Goal: Register for event/course

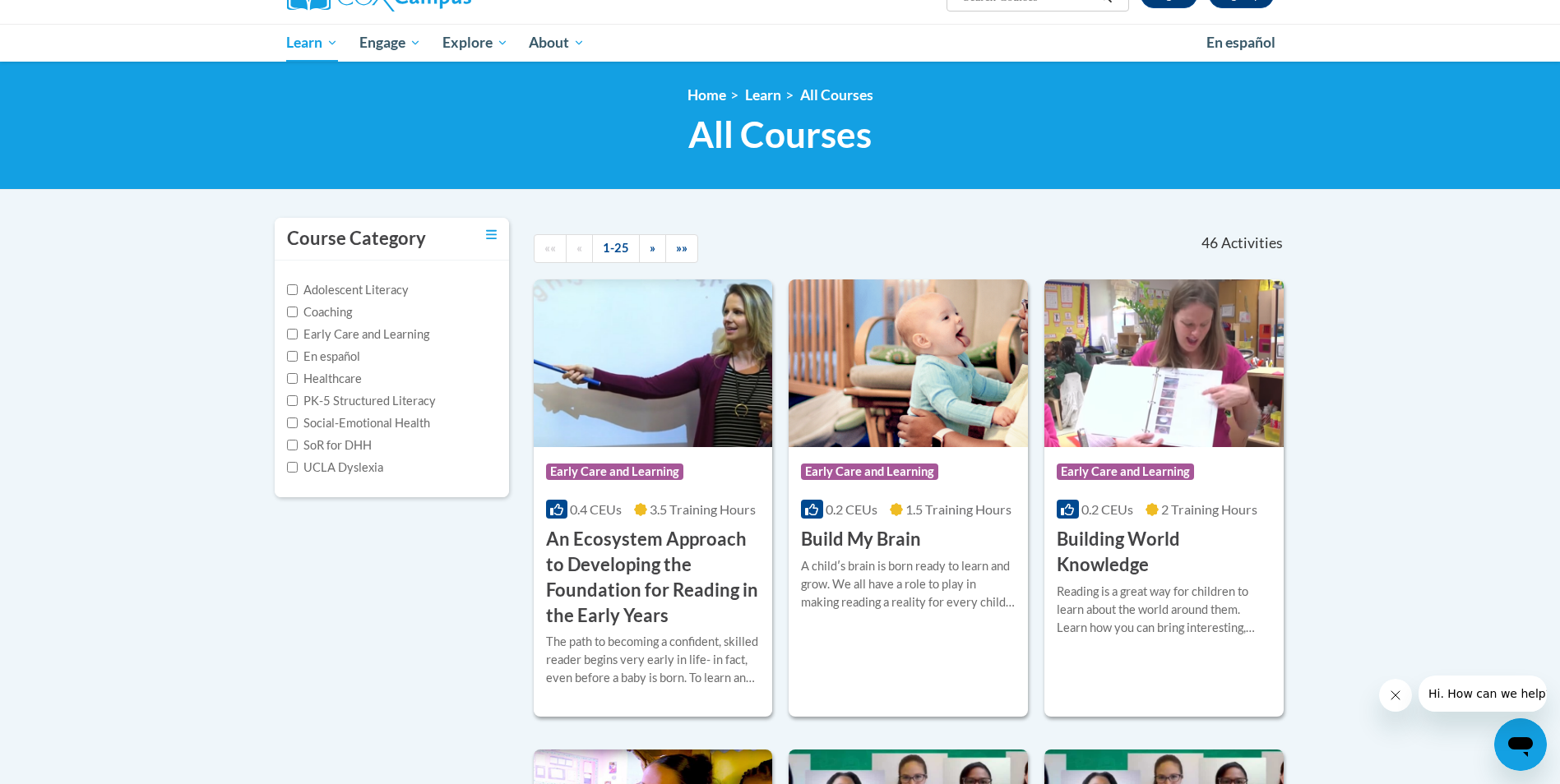
scroll to position [158, 0]
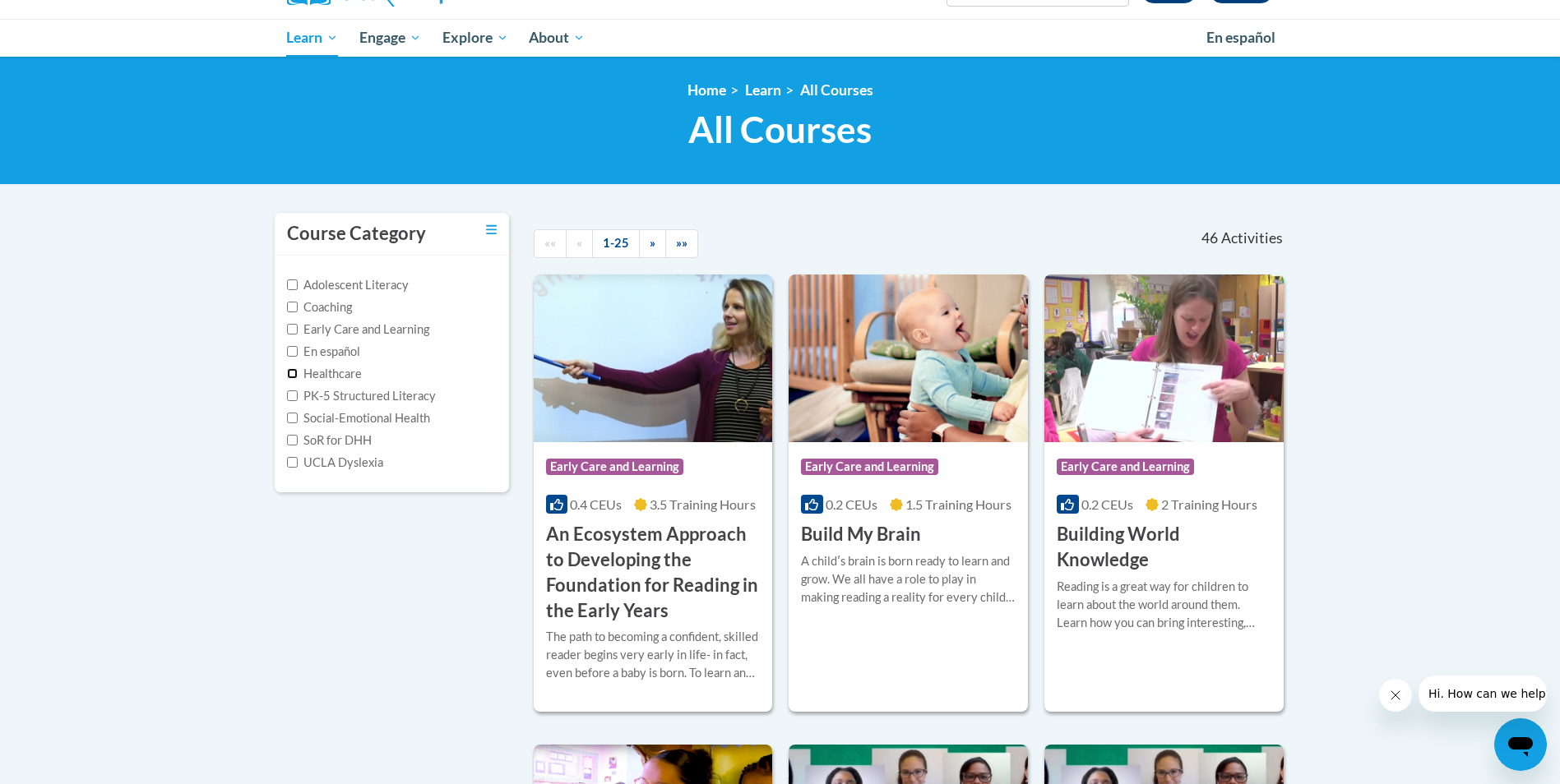
click at [293, 377] on input "Healthcare" at bounding box center [292, 374] width 11 height 11
checkbox input "true"
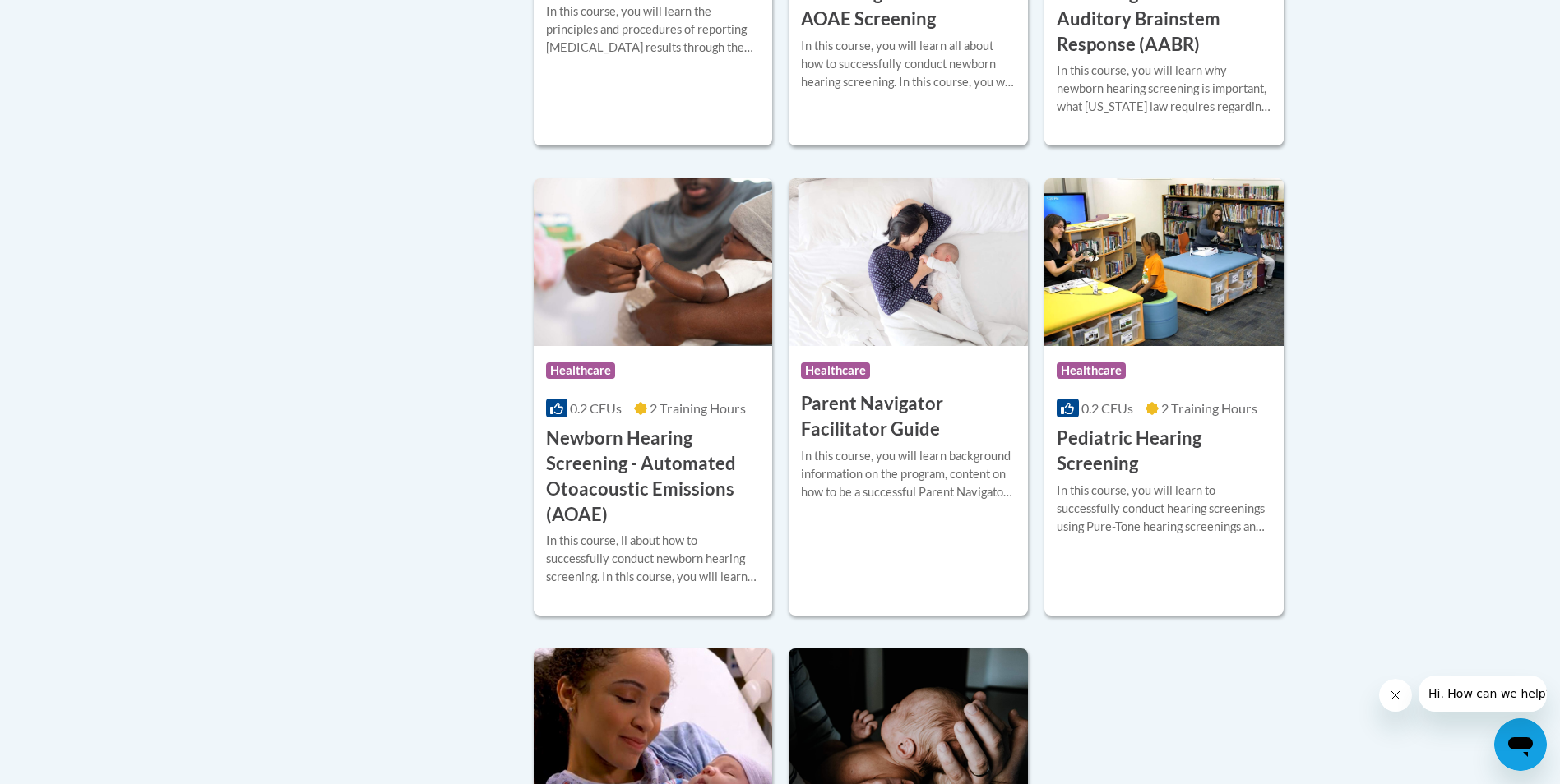
scroll to position [697, 0]
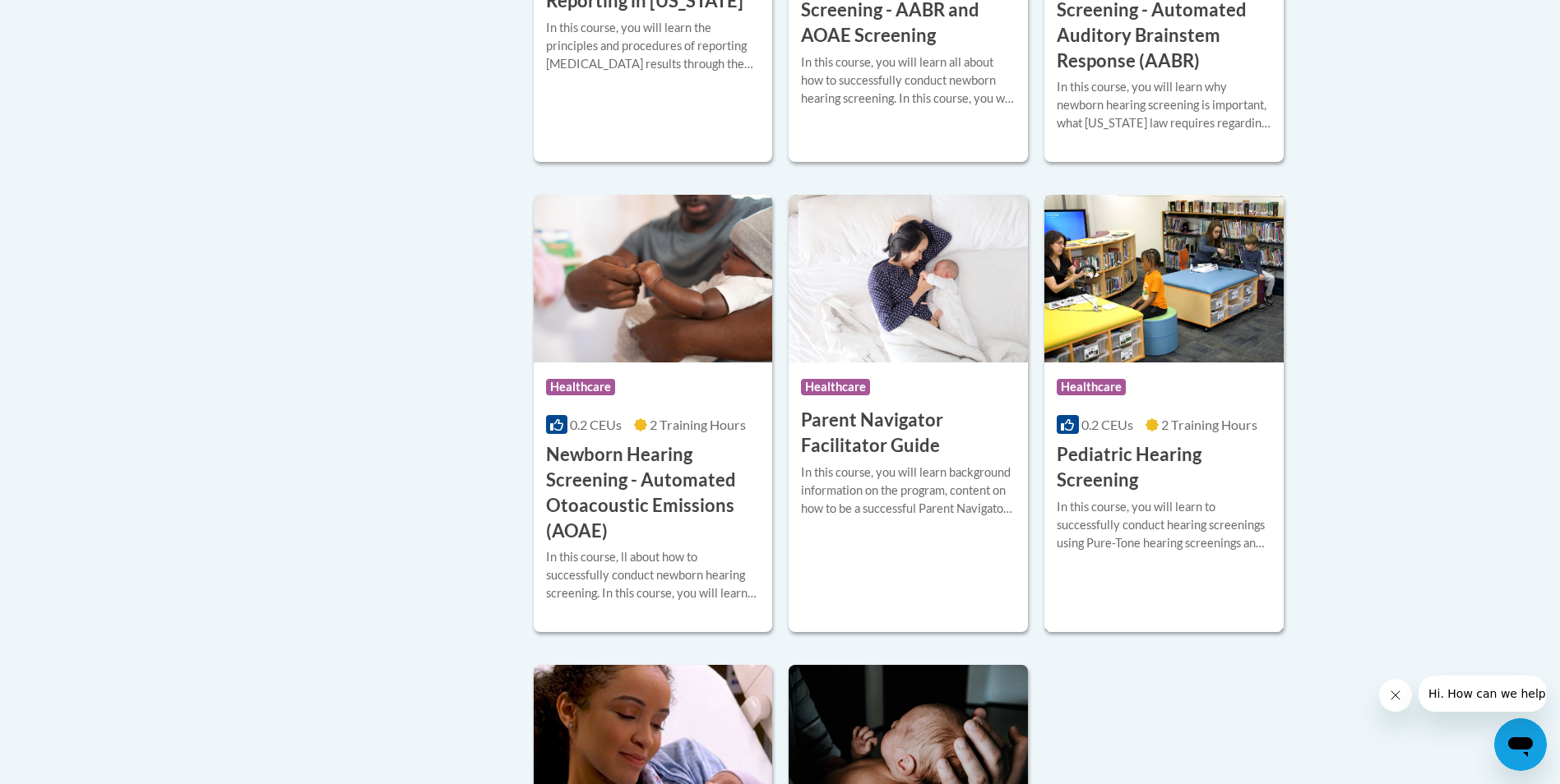
click at [1083, 487] on h3 "Pediatric Hearing Screening" at bounding box center [1164, 468] width 215 height 51
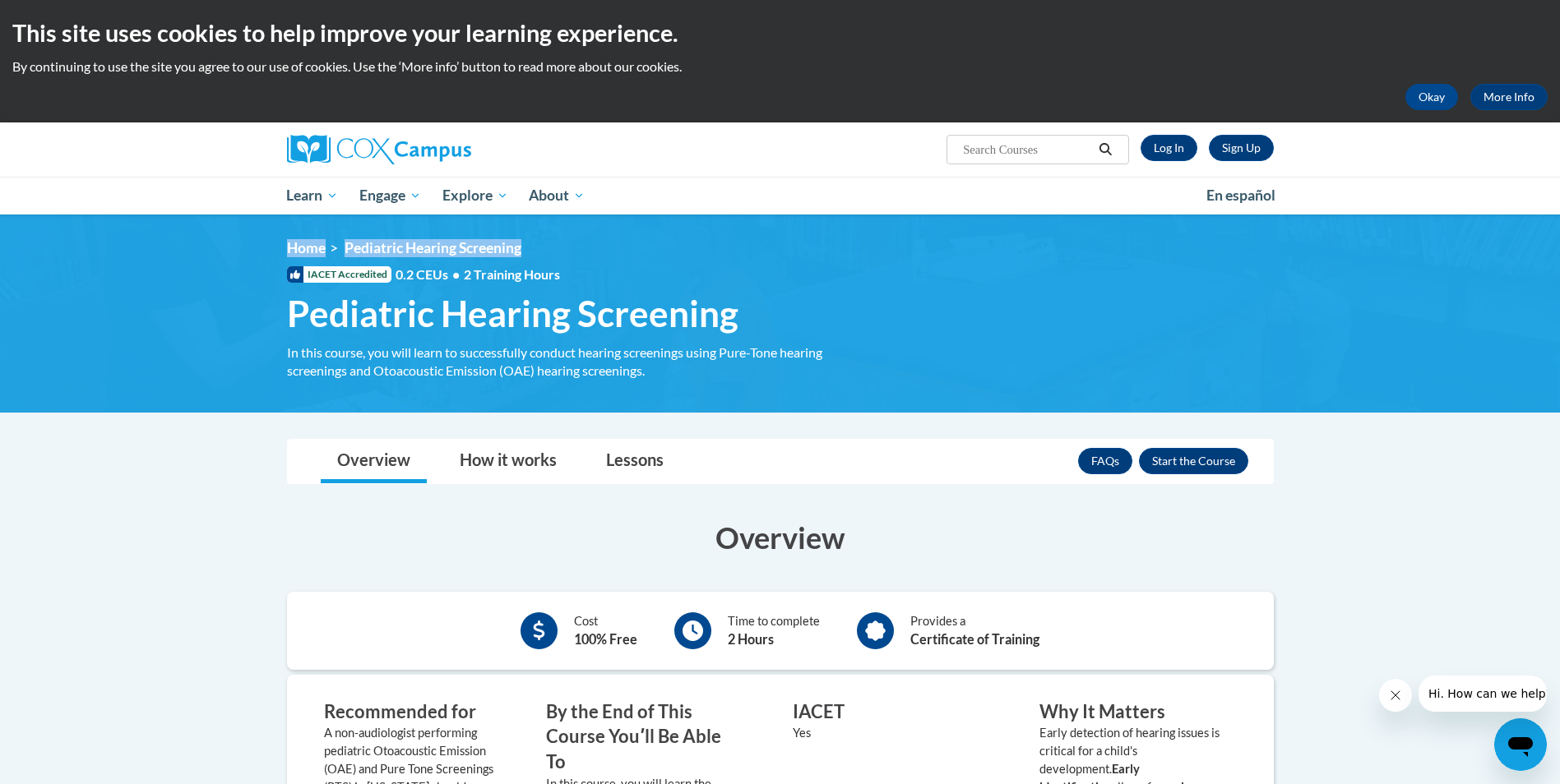
drag, startPoint x: 1555, startPoint y: 194, endPoint x: 1564, endPoint y: 239, distance: 45.9
click at [1559, 239] on html "This site uses cookies to help improve your learning experience. By continuing …" at bounding box center [780, 392] width 1560 height 784
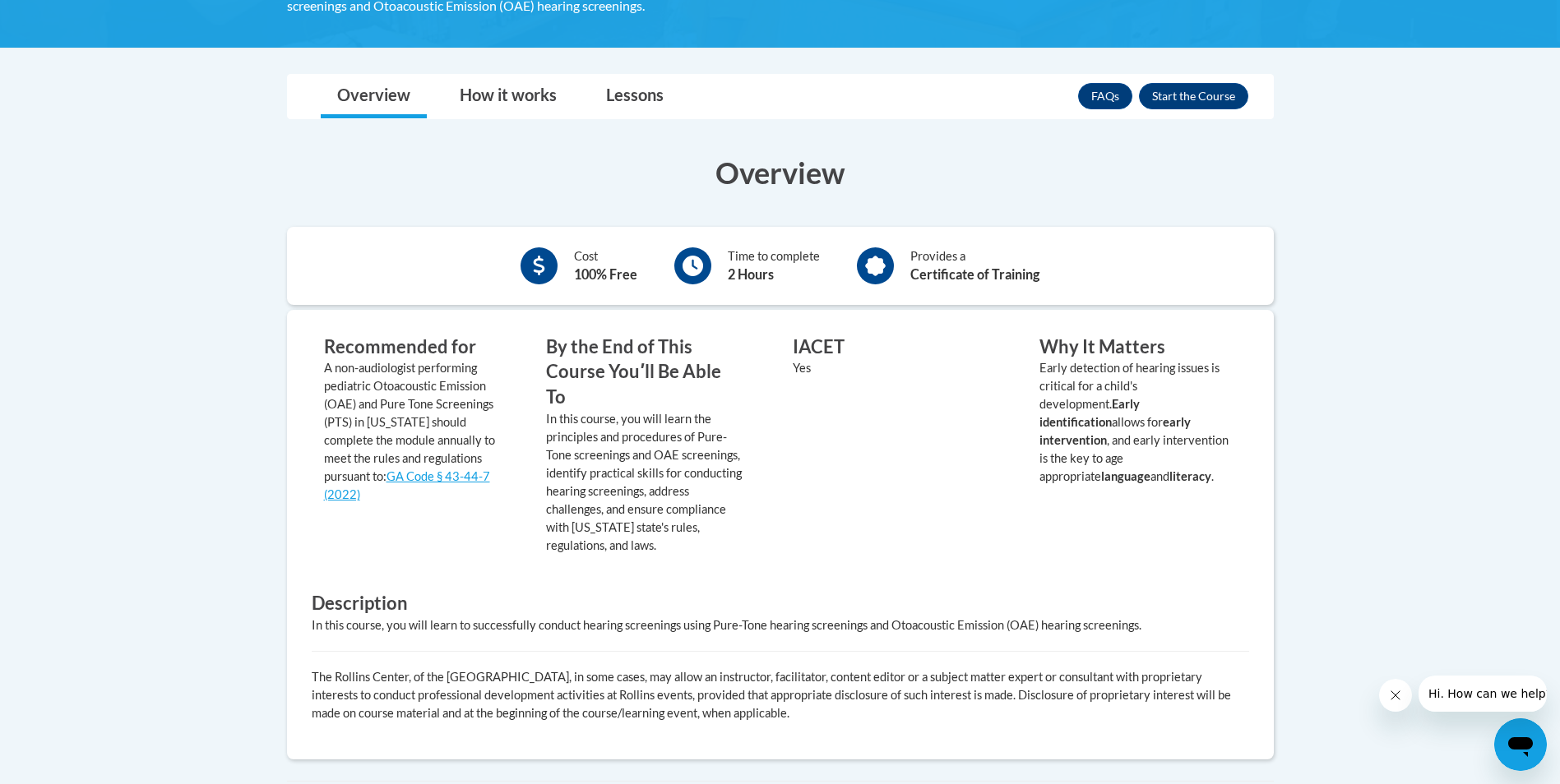
scroll to position [369, 0]
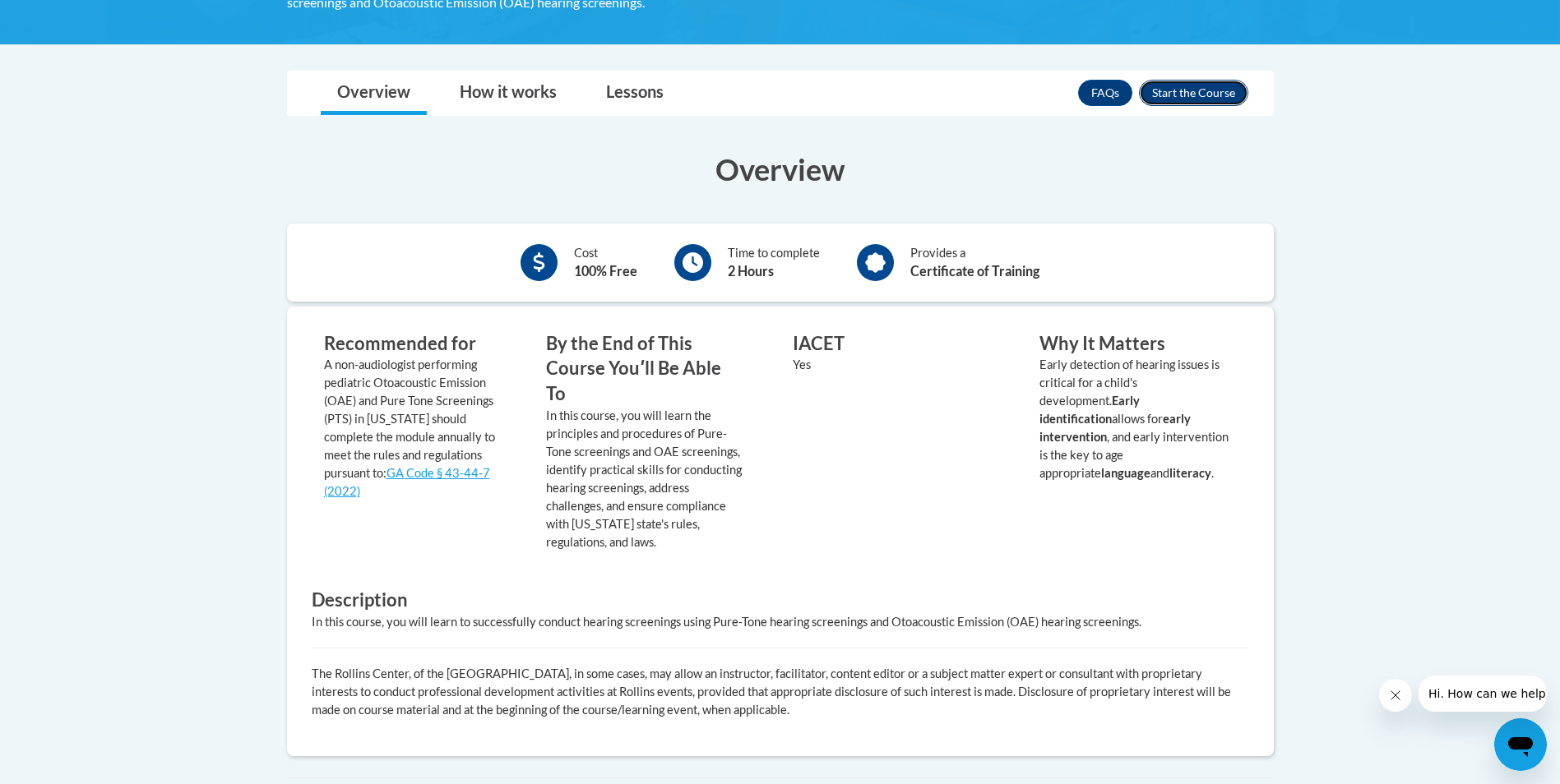
click at [1197, 86] on button "Enroll" at bounding box center [1194, 93] width 109 height 26
